Goal: Transaction & Acquisition: Subscribe to service/newsletter

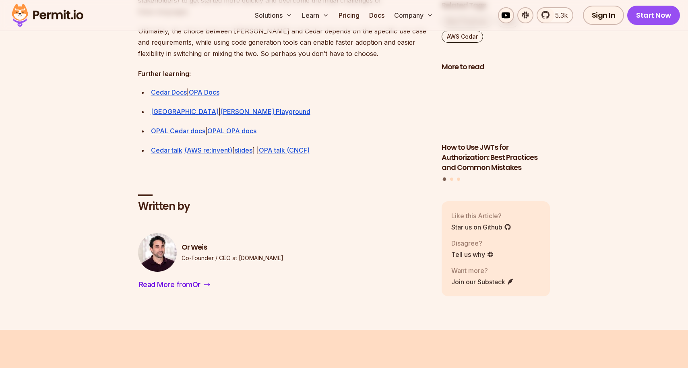
scroll to position [2376, 0]
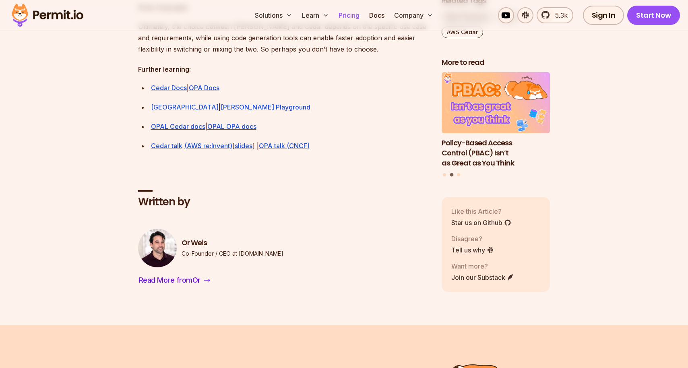
click at [351, 17] on link "Pricing" at bounding box center [348, 15] width 27 height 16
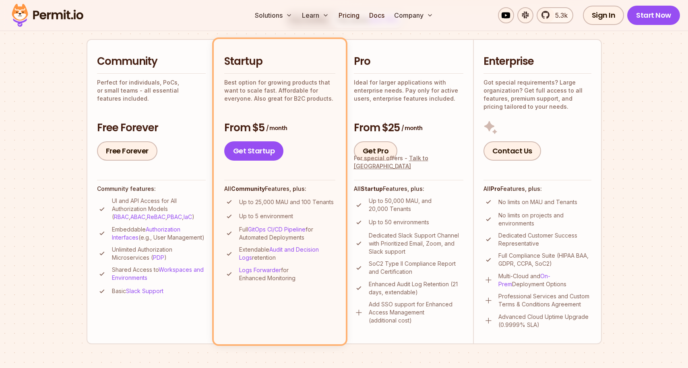
scroll to position [187, 0]
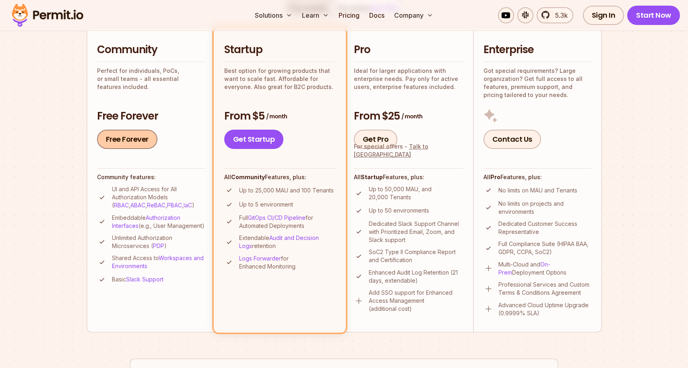
click at [134, 141] on link "Free Forever" at bounding box center [127, 139] width 60 height 19
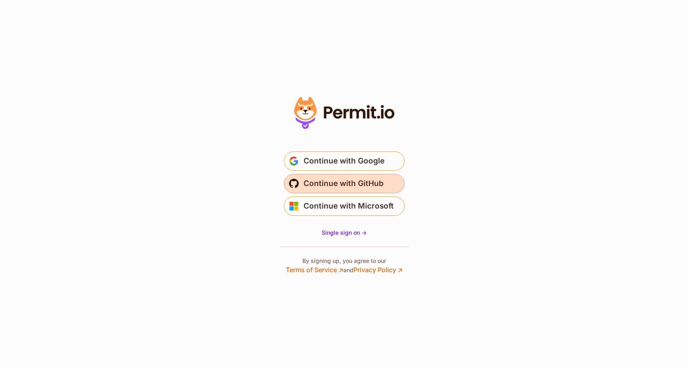
click at [343, 178] on span "Continue with GitHub" at bounding box center [343, 183] width 80 height 13
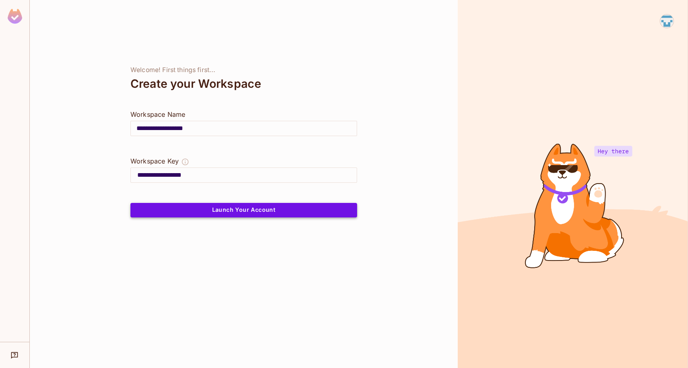
click at [270, 208] on button "Launch Your Account" at bounding box center [243, 210] width 227 height 14
